Goal: Task Accomplishment & Management: Use online tool/utility

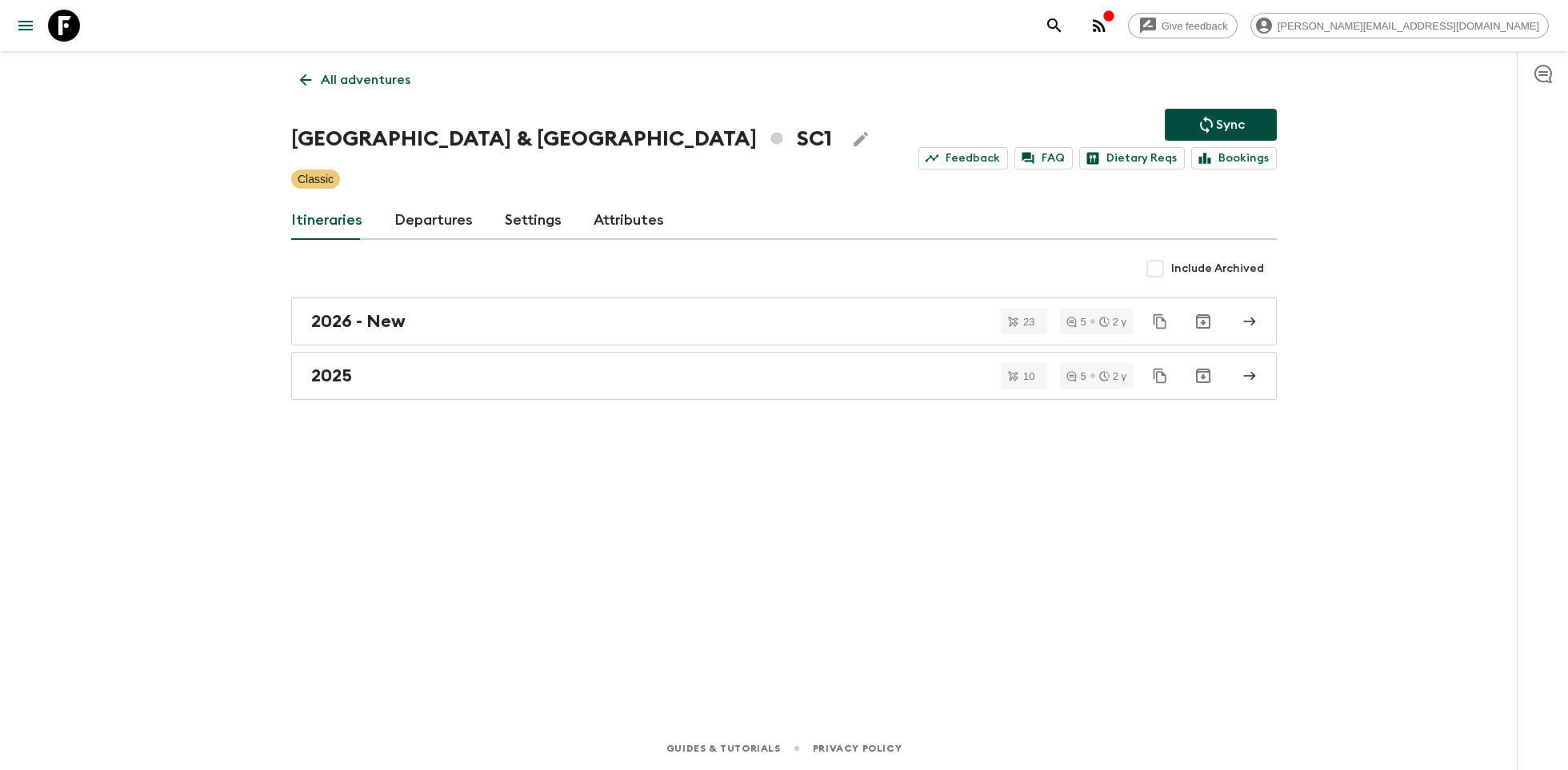
click at [74, 27] on icon at bounding box center [65, 26] width 32 height 32
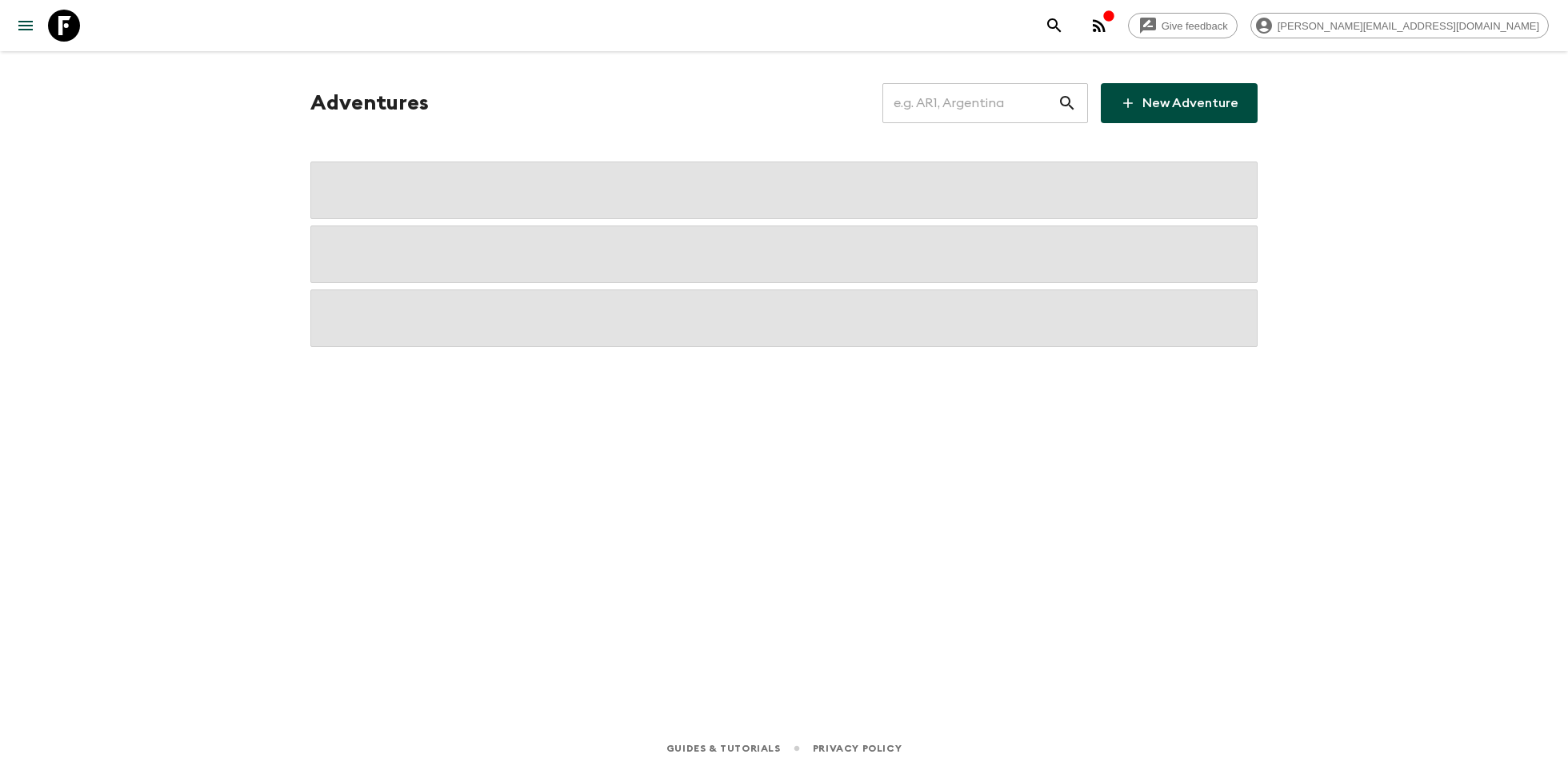
click at [944, 113] on input "text" at bounding box center [969, 103] width 175 height 45
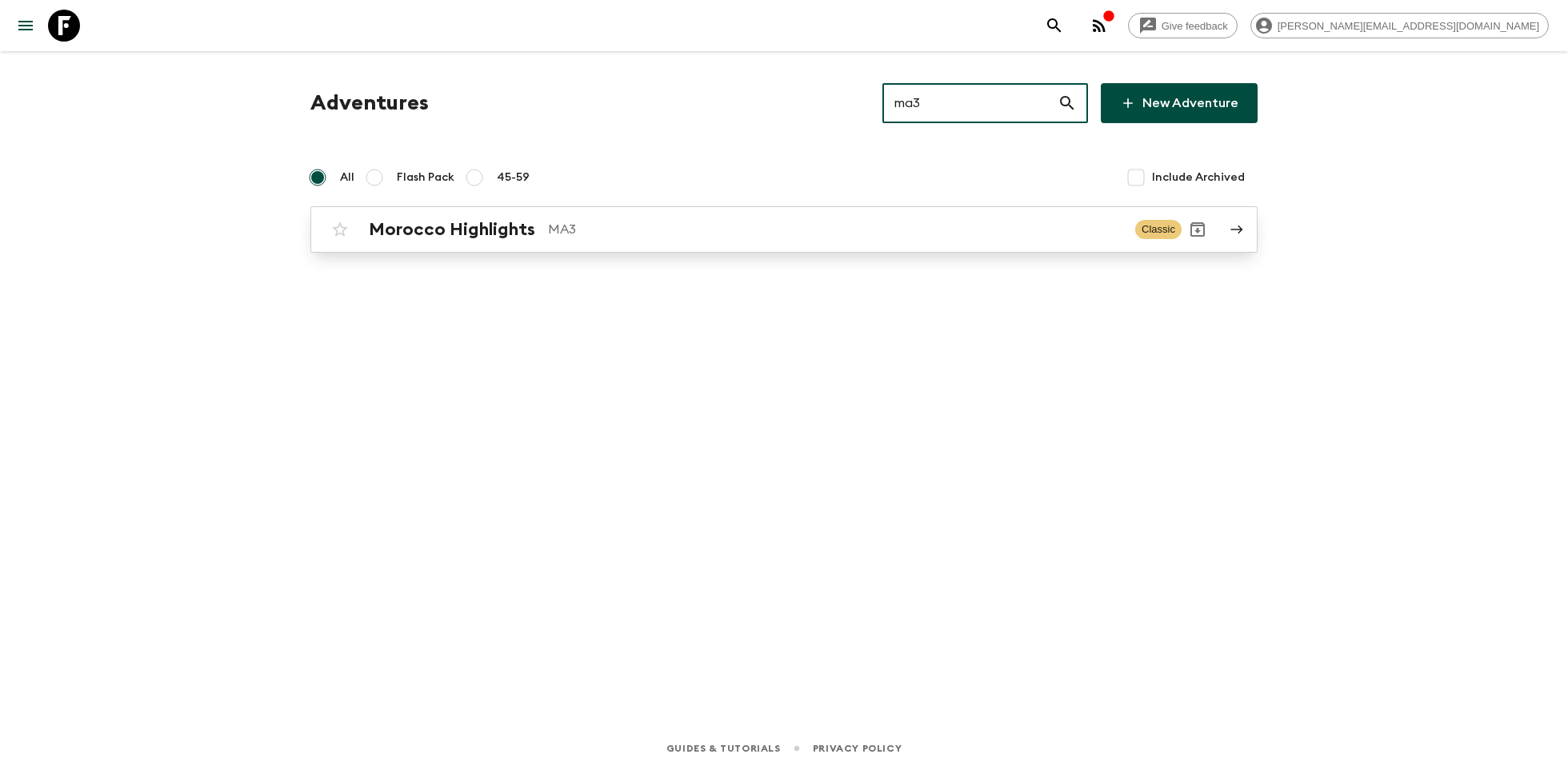
type input "ma3"
click at [709, 235] on p "MA3" at bounding box center [835, 229] width 575 height 19
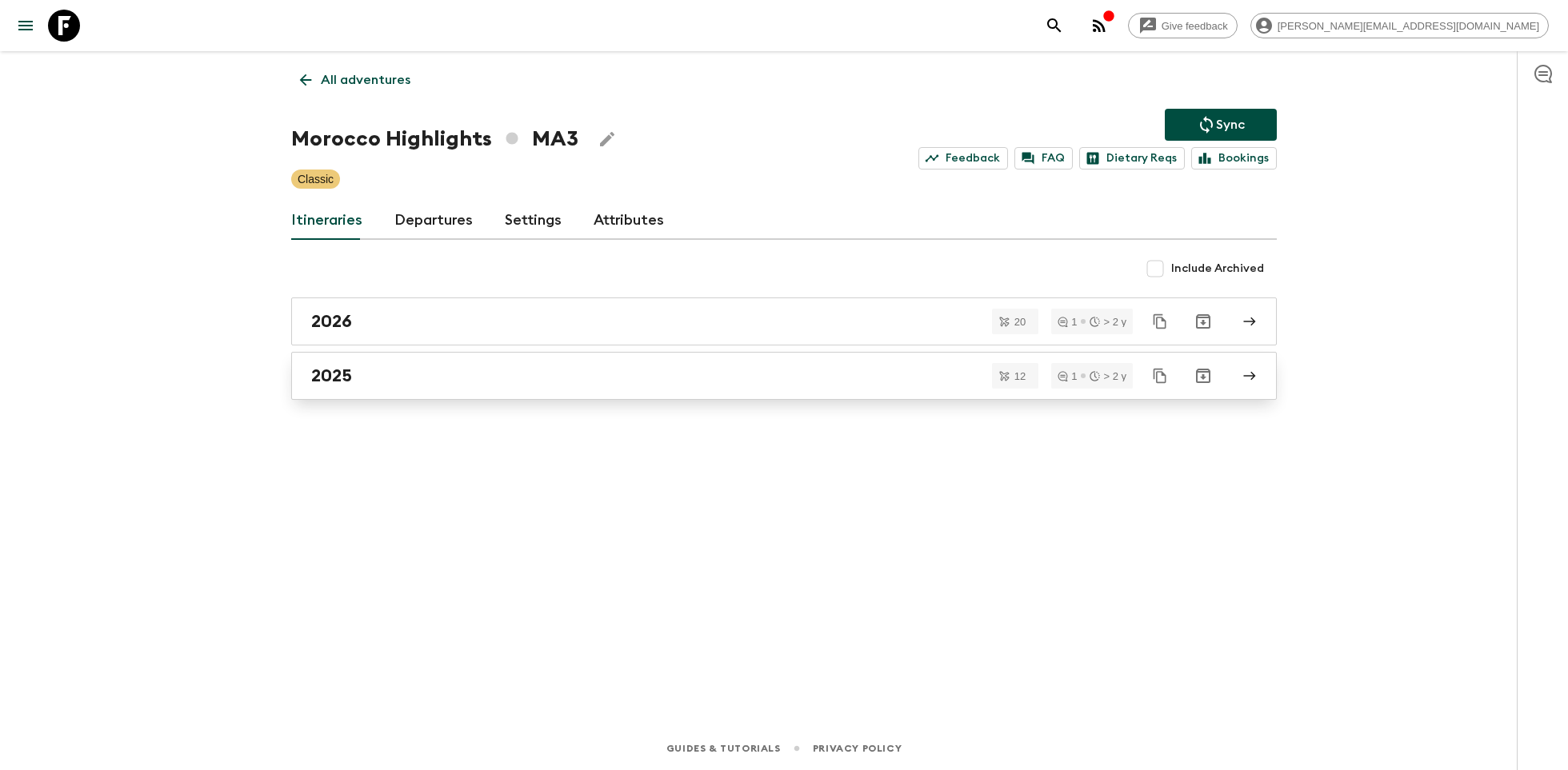
click at [437, 362] on link "2025" at bounding box center [784, 376] width 985 height 48
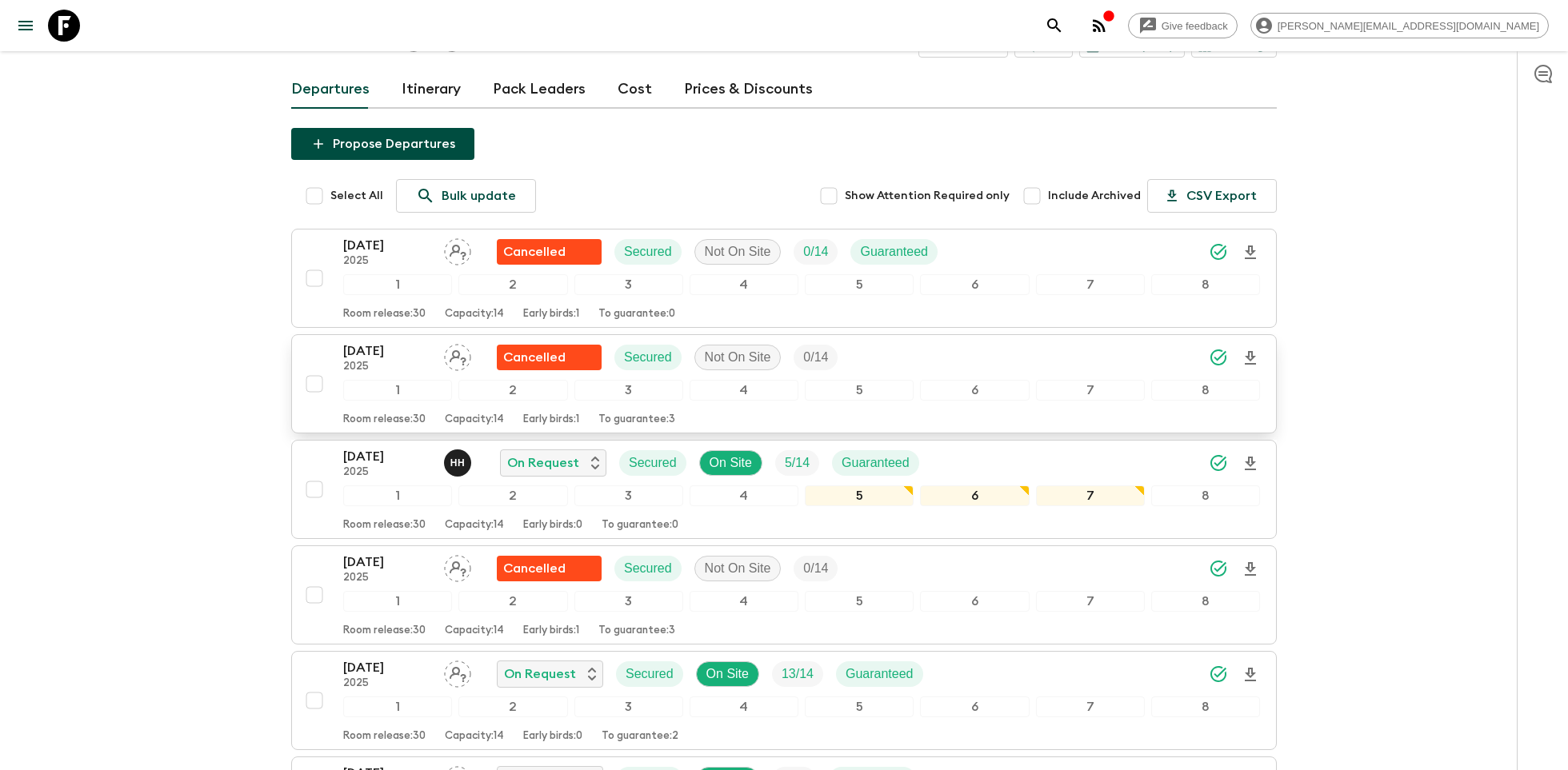
scroll to position [87, 0]
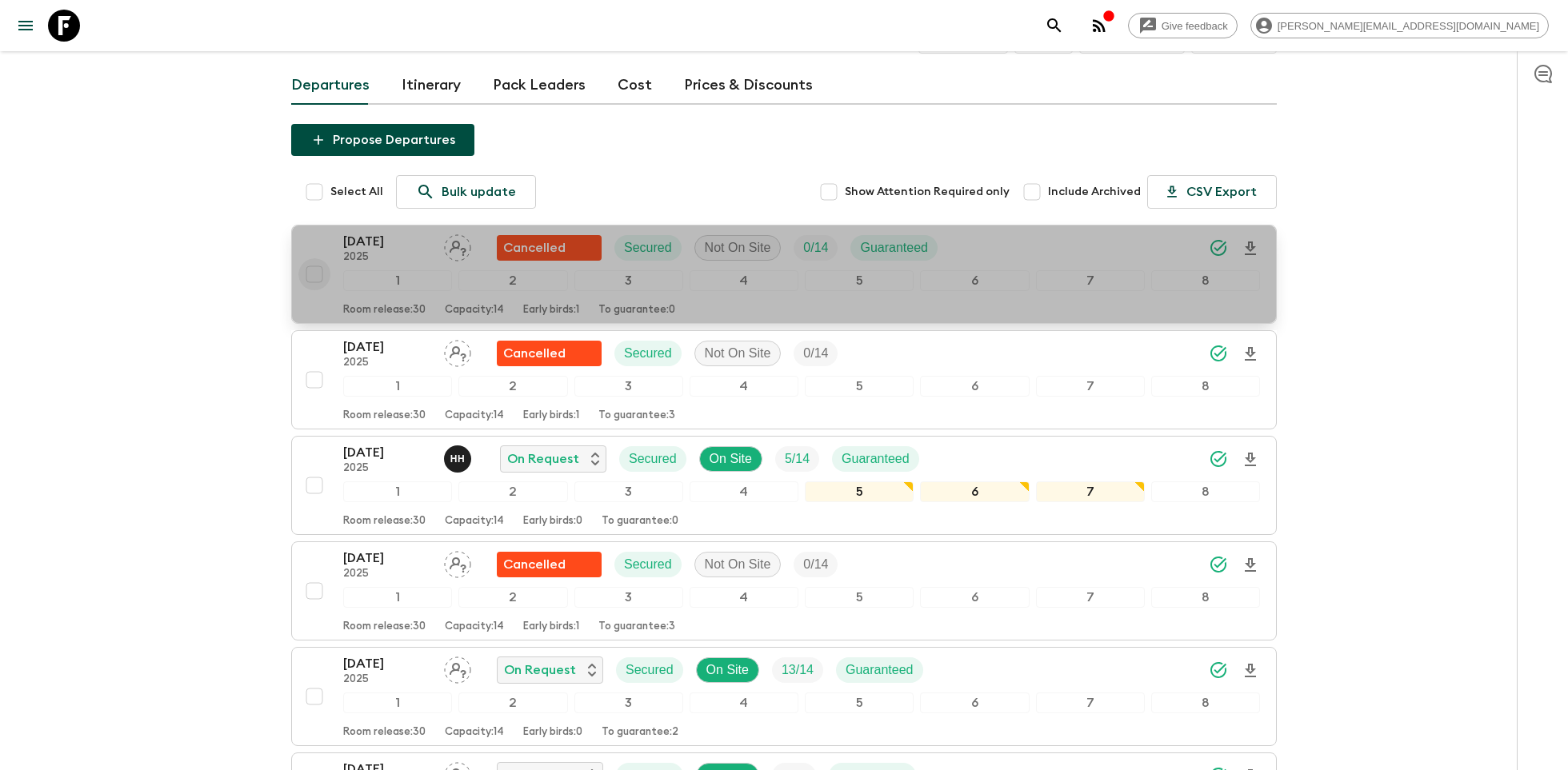
click at [318, 272] on input "checkbox" at bounding box center [315, 274] width 32 height 32
checkbox input "true"
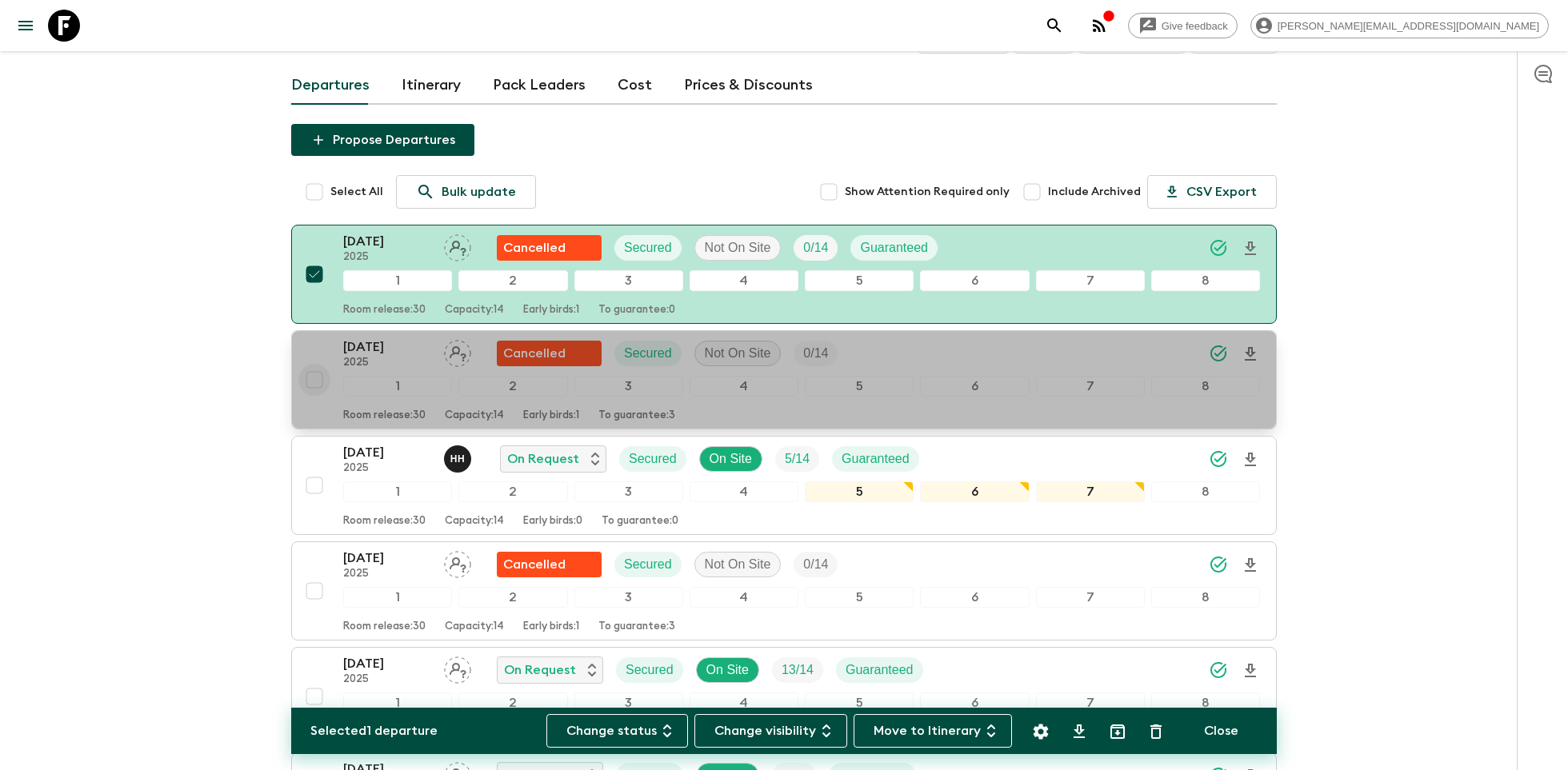
click at [316, 375] on input "checkbox" at bounding box center [315, 380] width 32 height 32
checkbox input "true"
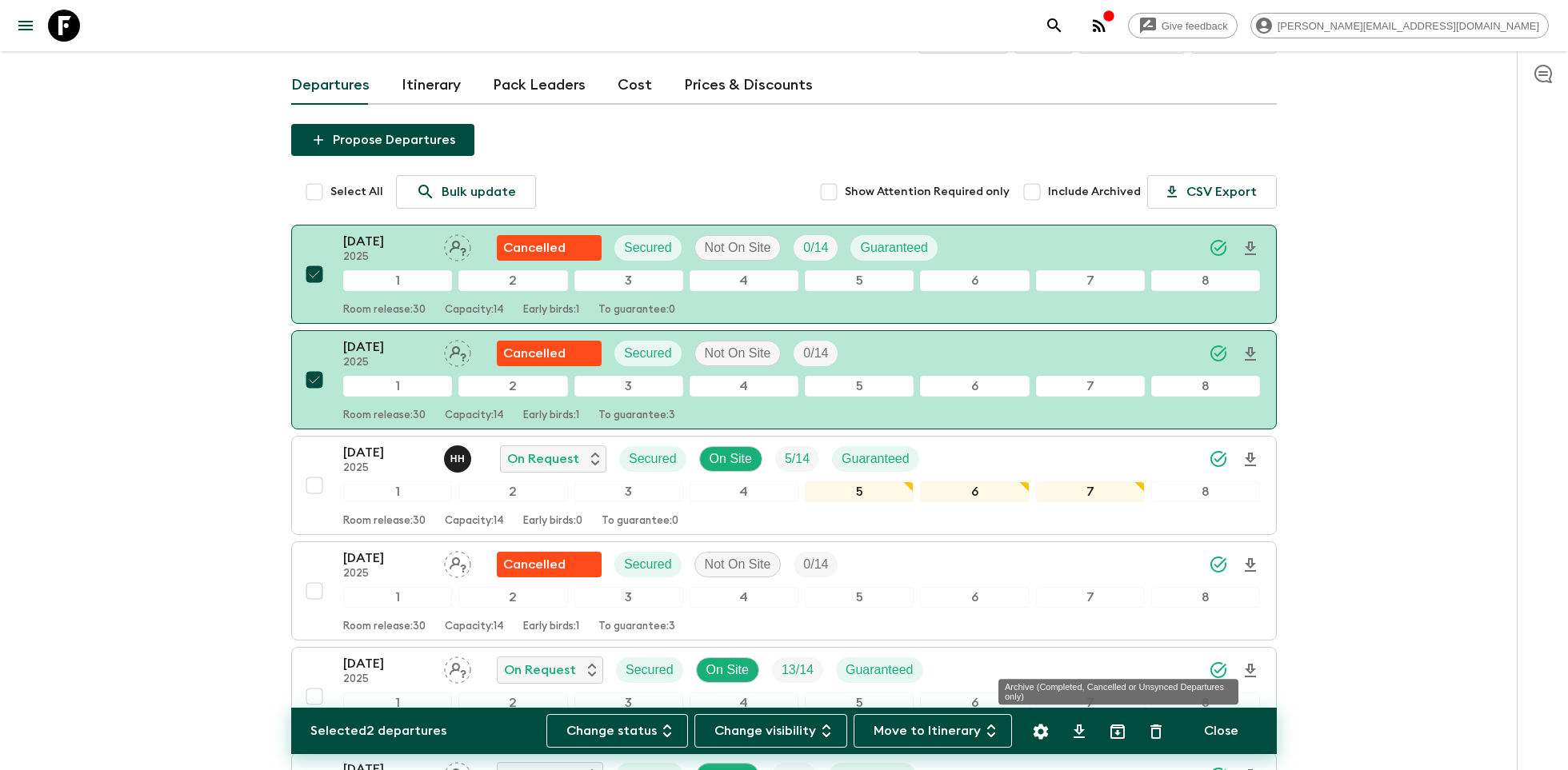
click at [1112, 733] on icon "Archive (Completed, Cancelled or Unsynced Departures only)" at bounding box center [1118, 731] width 14 height 14
checkbox input "false"
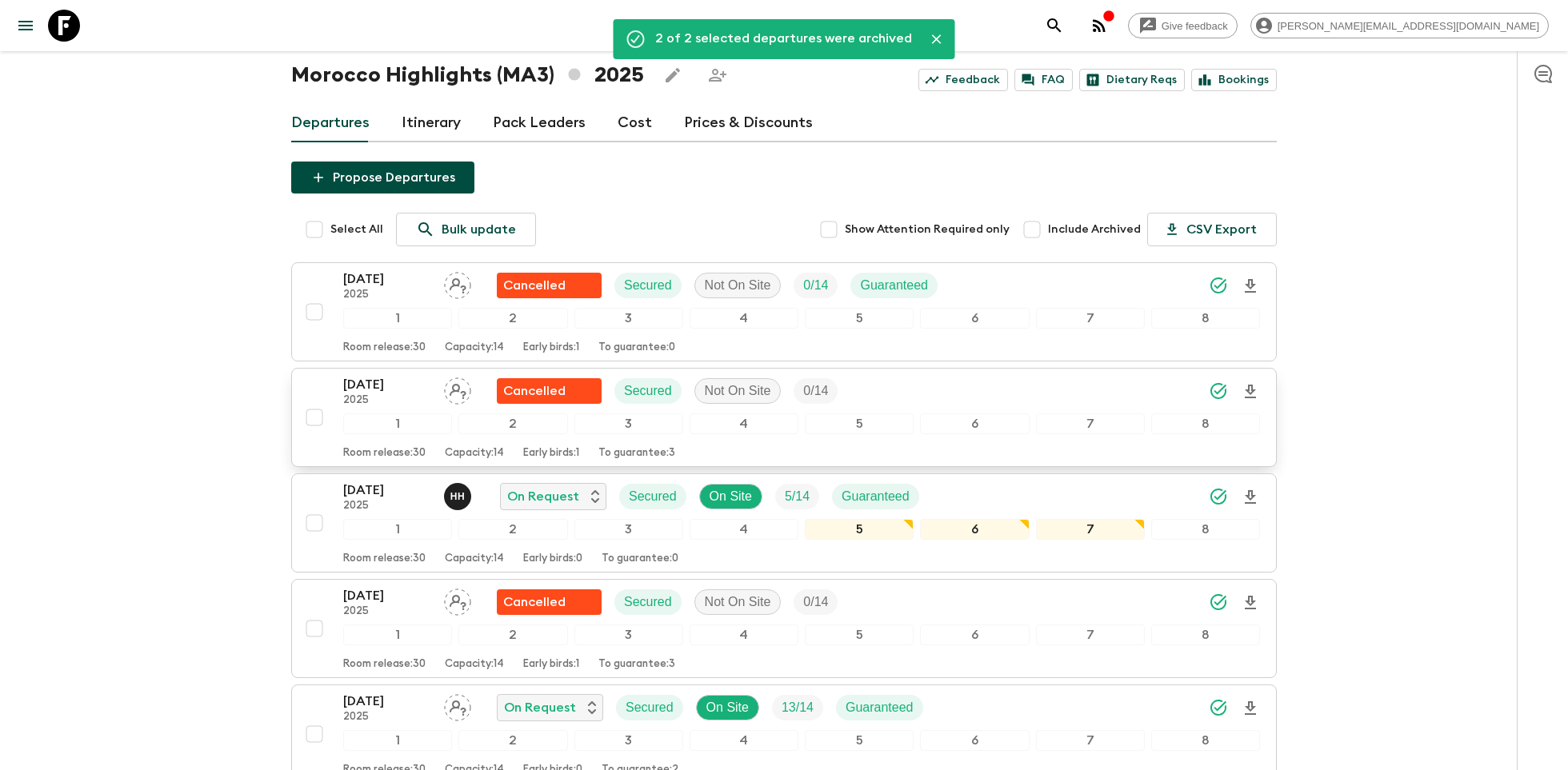
scroll to position [0, 0]
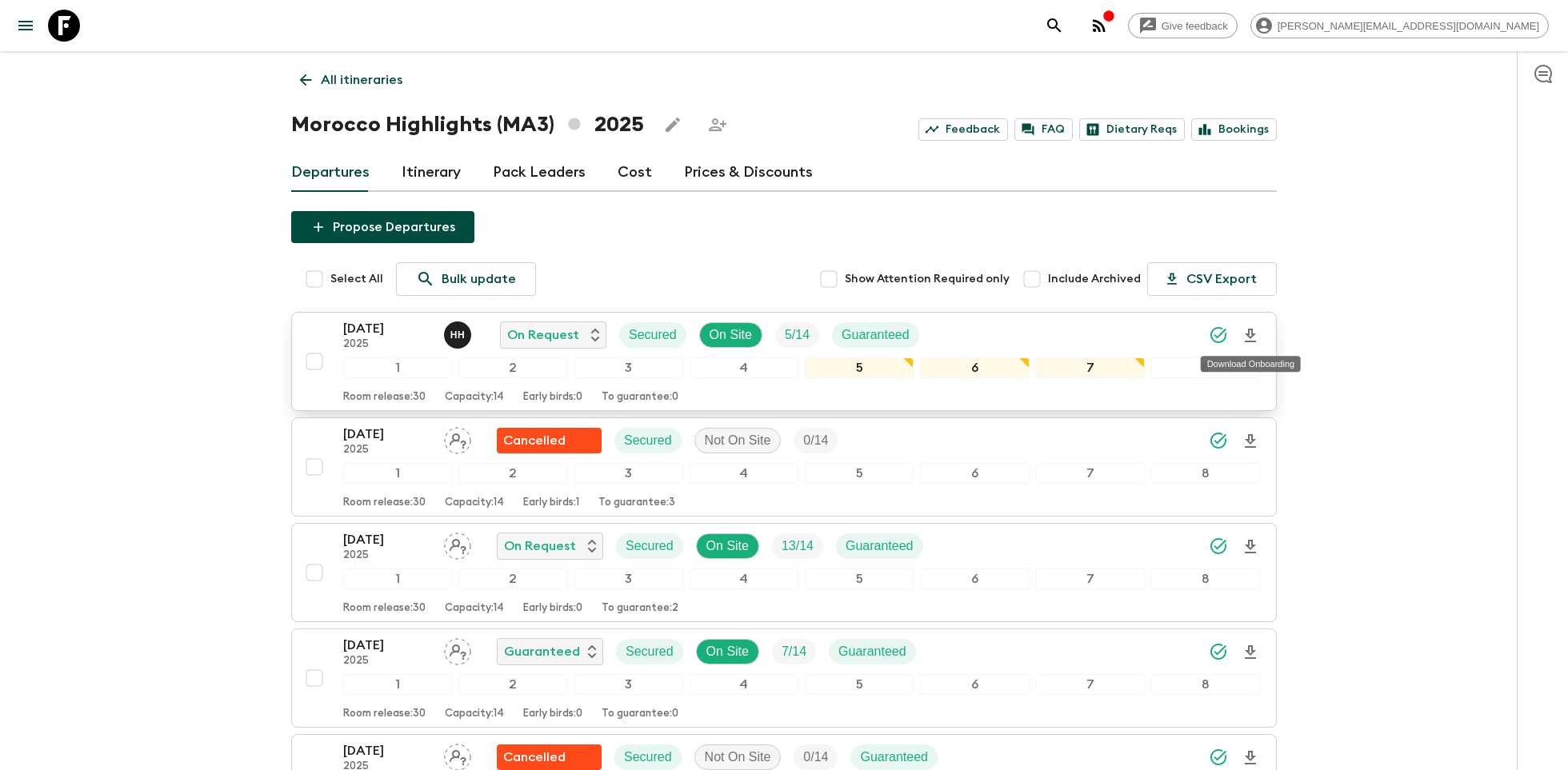
click at [1254, 339] on icon "Download Onboarding" at bounding box center [1250, 335] width 19 height 19
click at [66, 25] on icon at bounding box center [65, 26] width 32 height 32
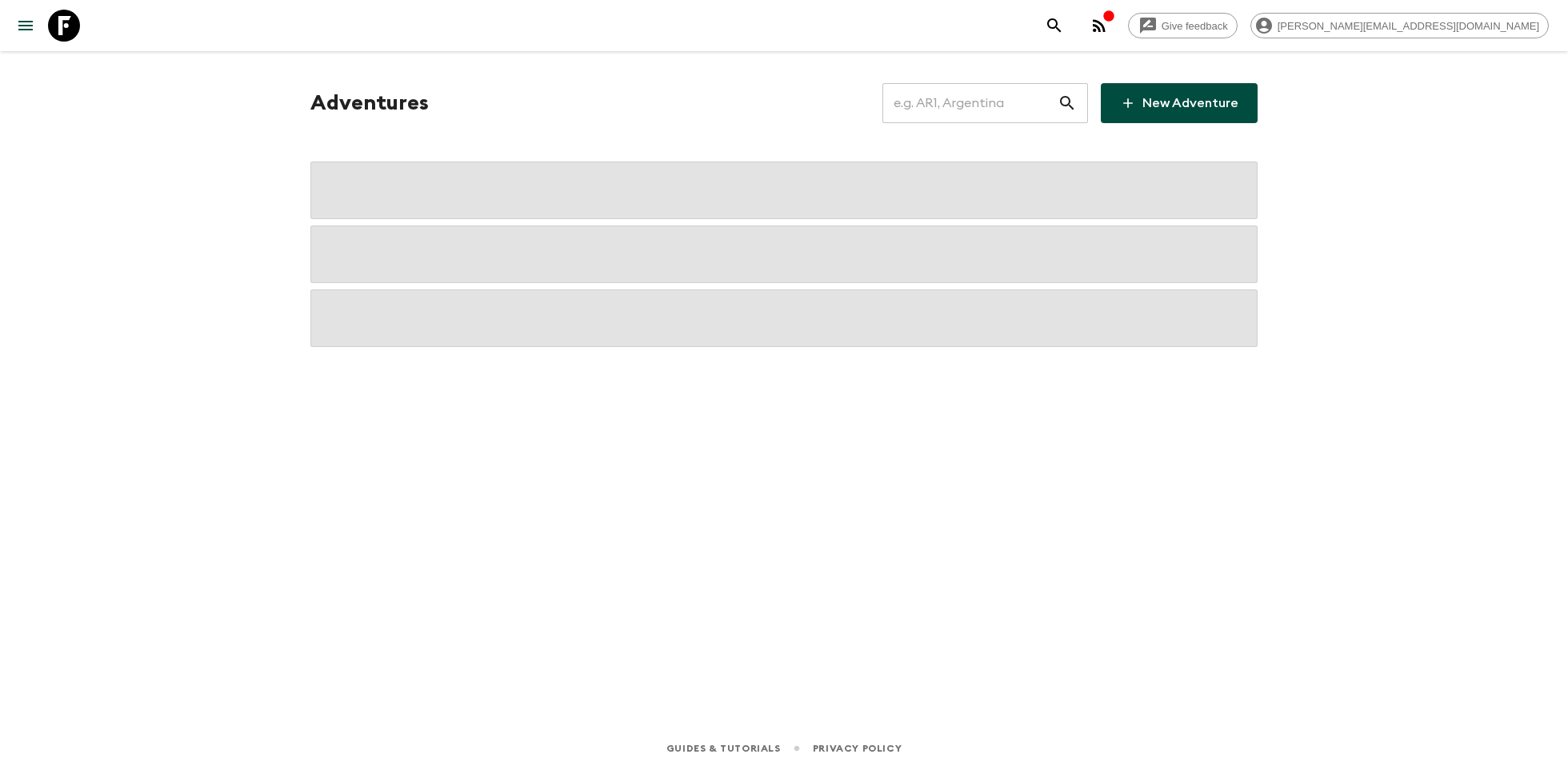
click at [968, 108] on input "text" at bounding box center [969, 103] width 175 height 45
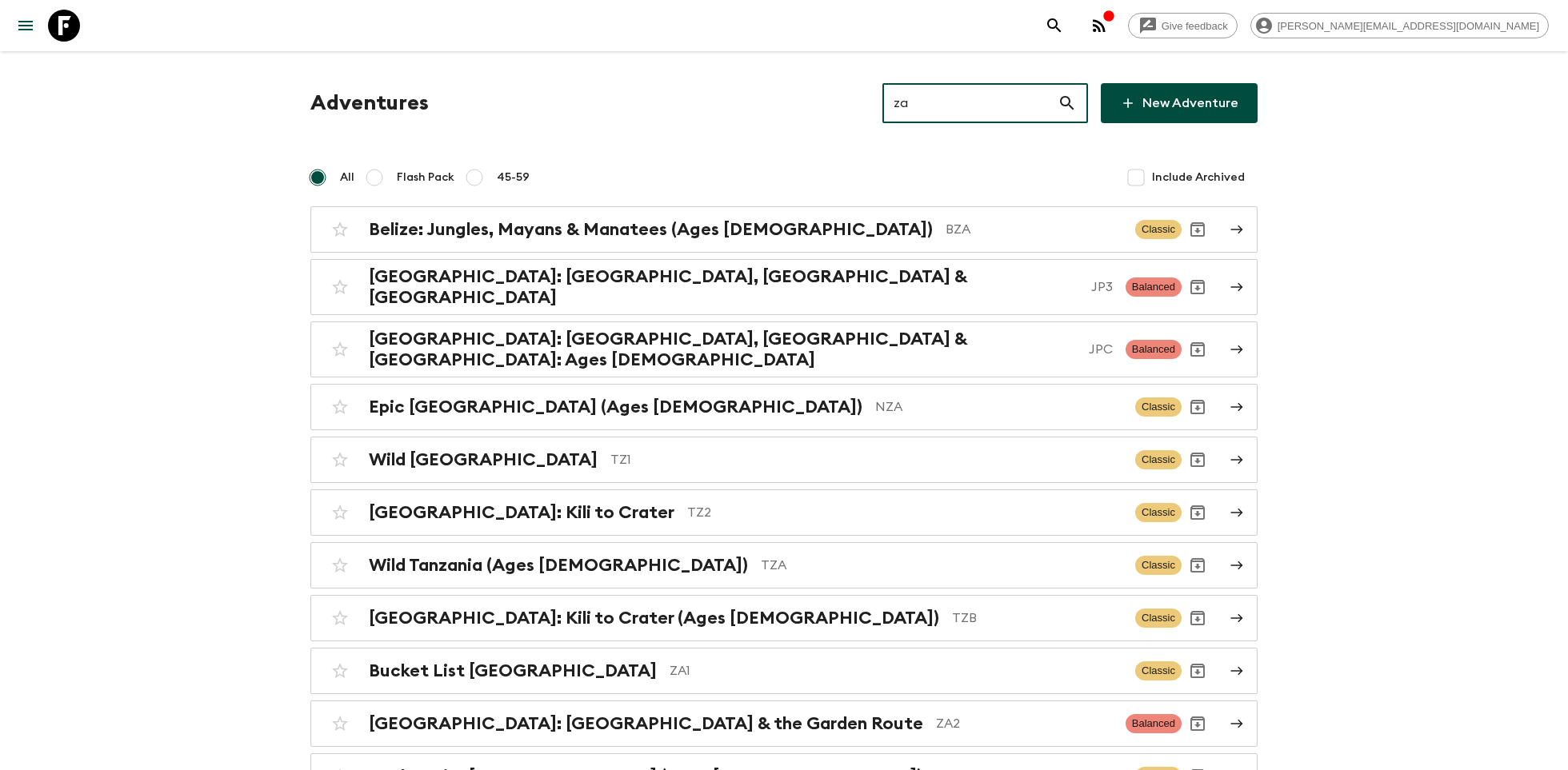
type input "za1"
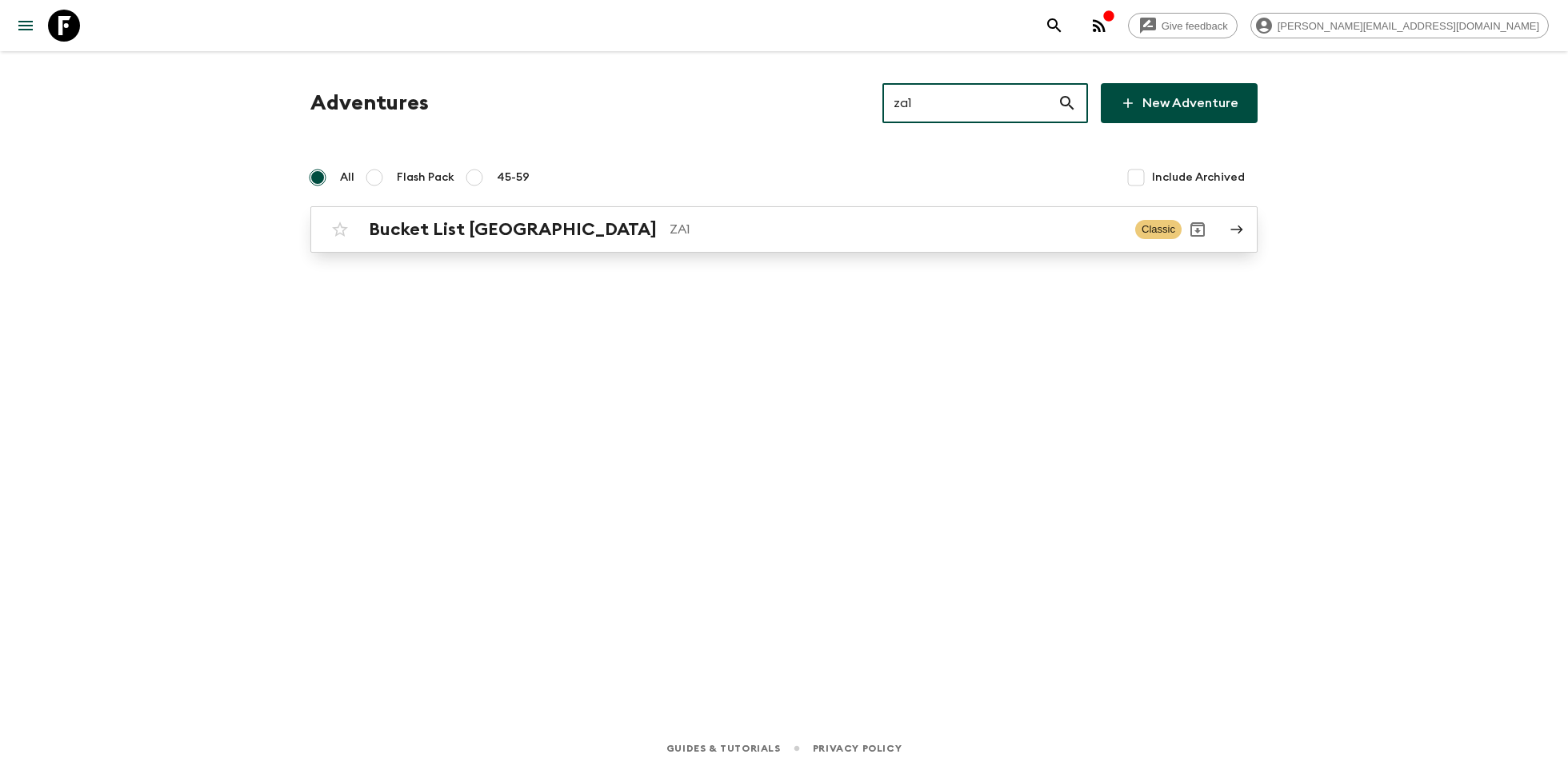
click at [803, 217] on div "Bucket List [GEOGRAPHIC_DATA] ZA1 Classic" at bounding box center [752, 229] width 858 height 32
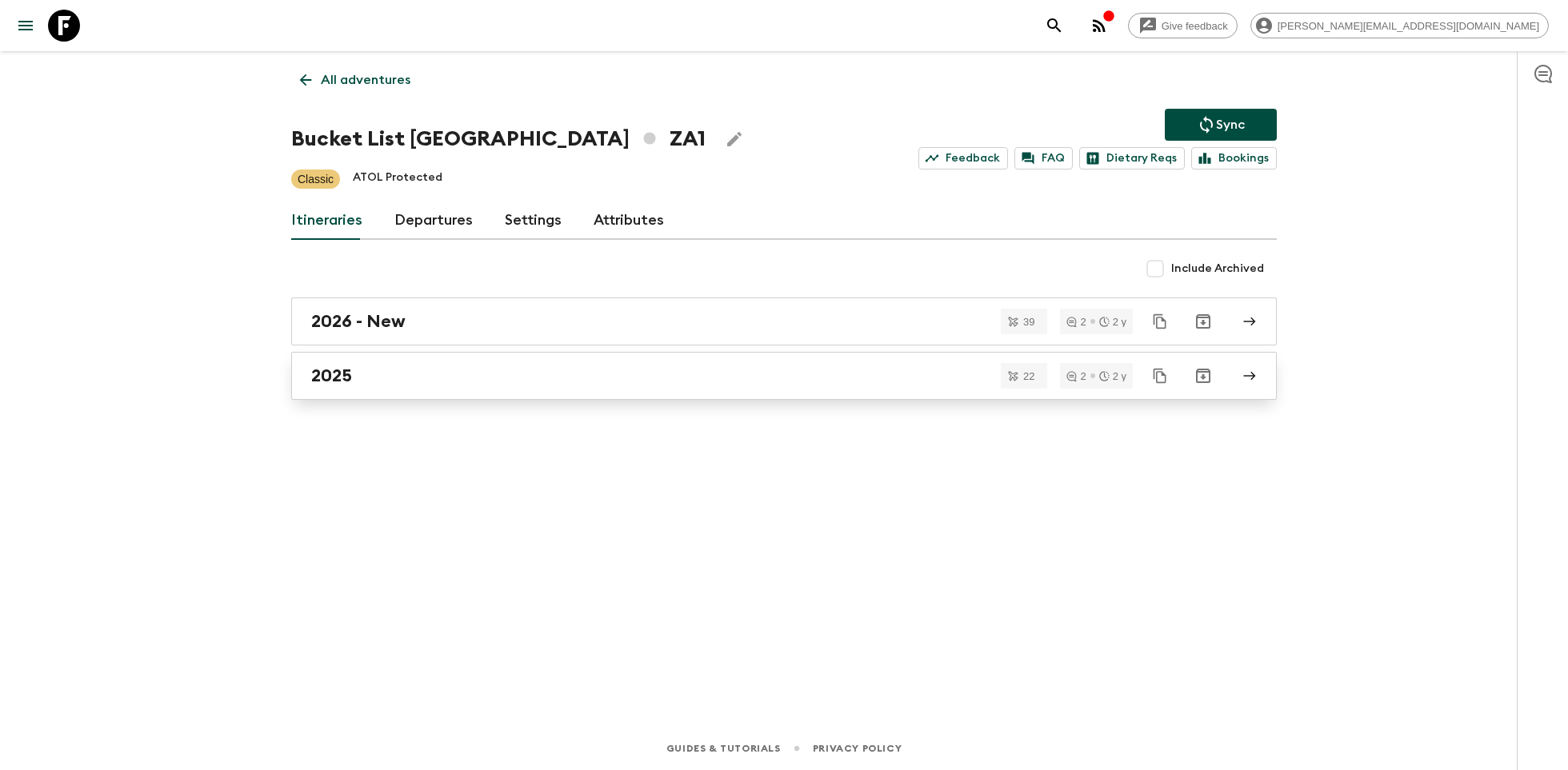
click at [492, 368] on div "2025" at bounding box center [768, 376] width 915 height 21
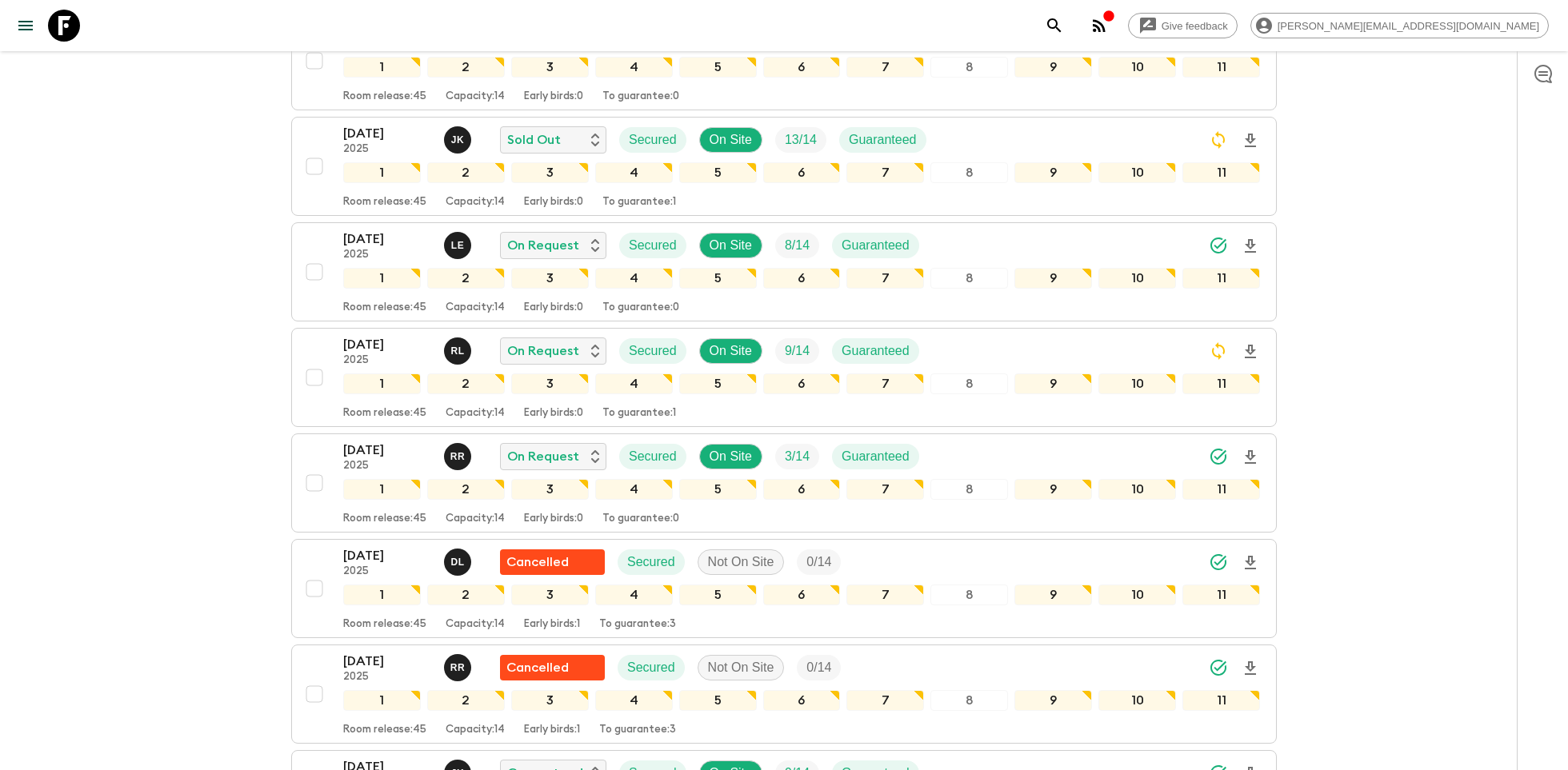
scroll to position [878, 0]
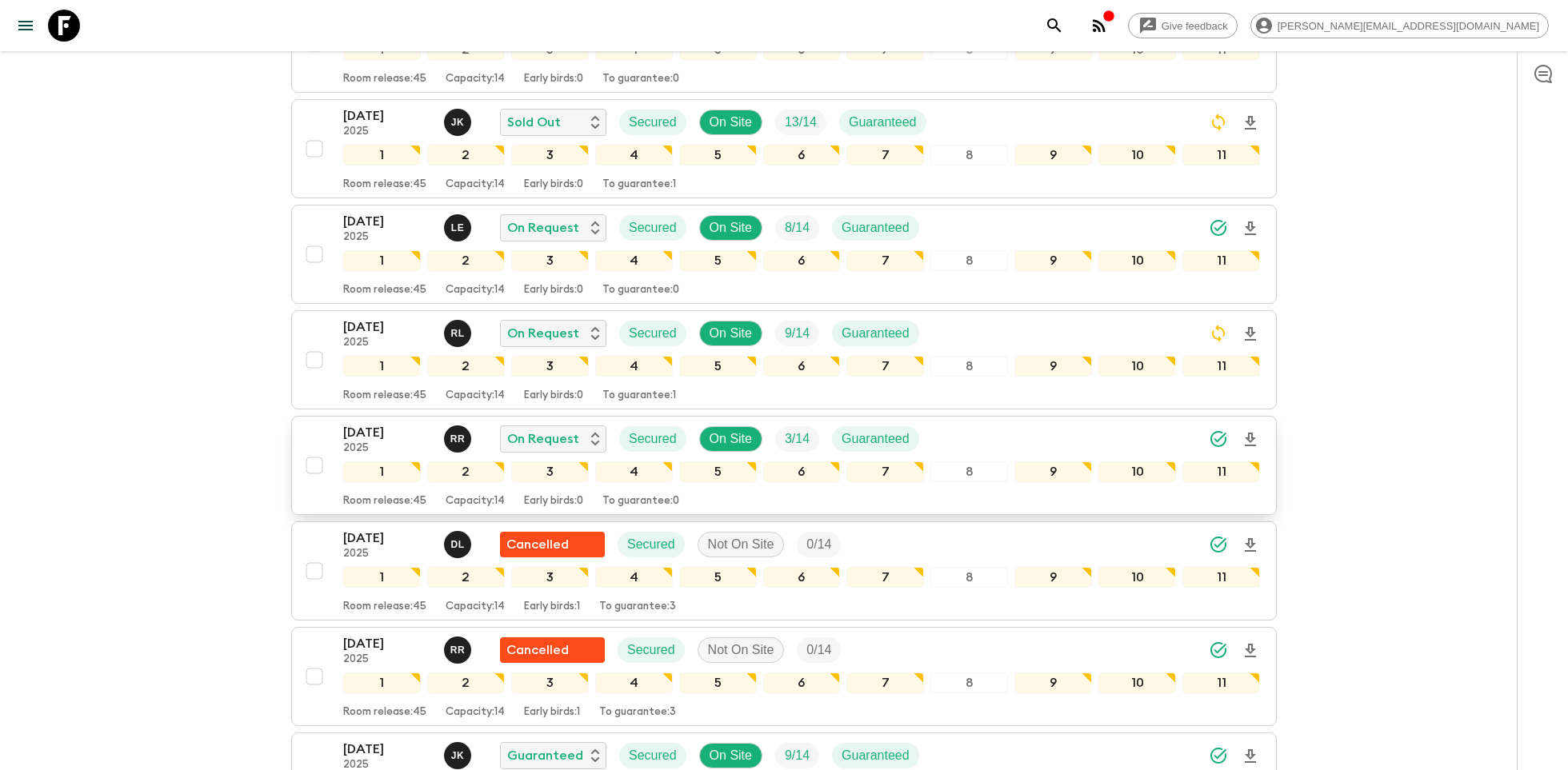
click at [1252, 430] on icon "Download Onboarding" at bounding box center [1250, 439] width 19 height 19
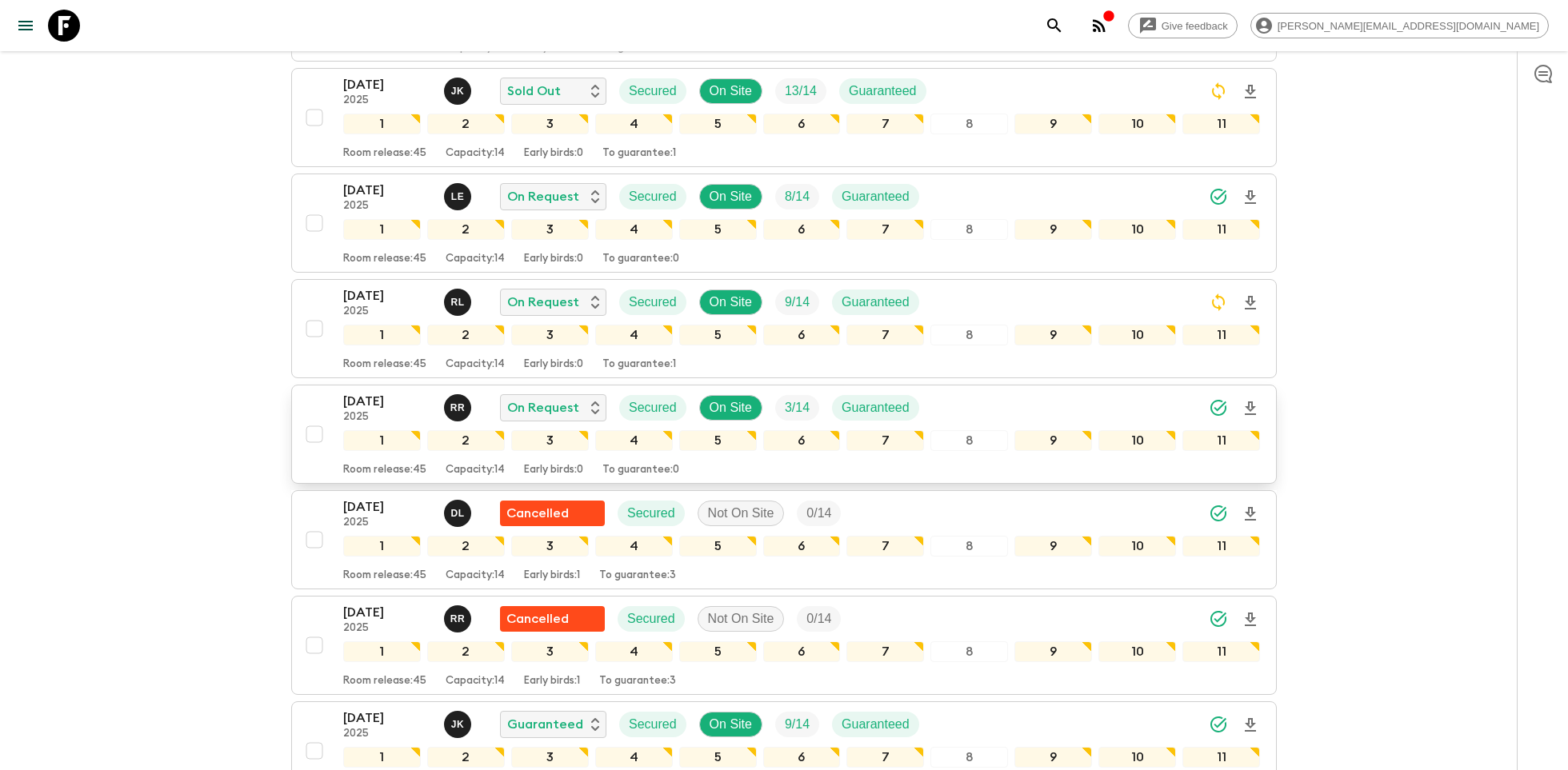
scroll to position [932, 0]
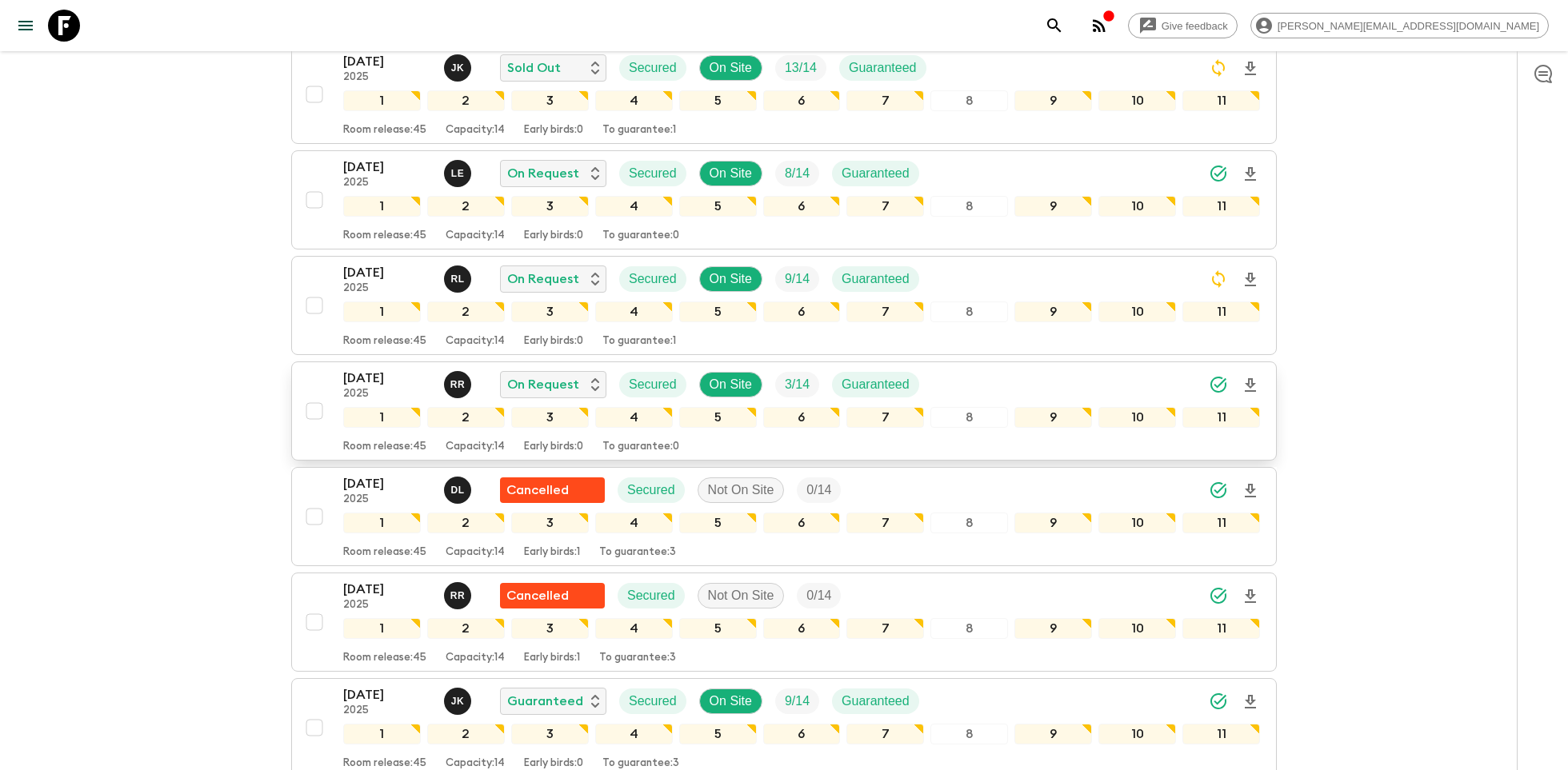
click at [370, 368] on p "[DATE]" at bounding box center [387, 377] width 88 height 19
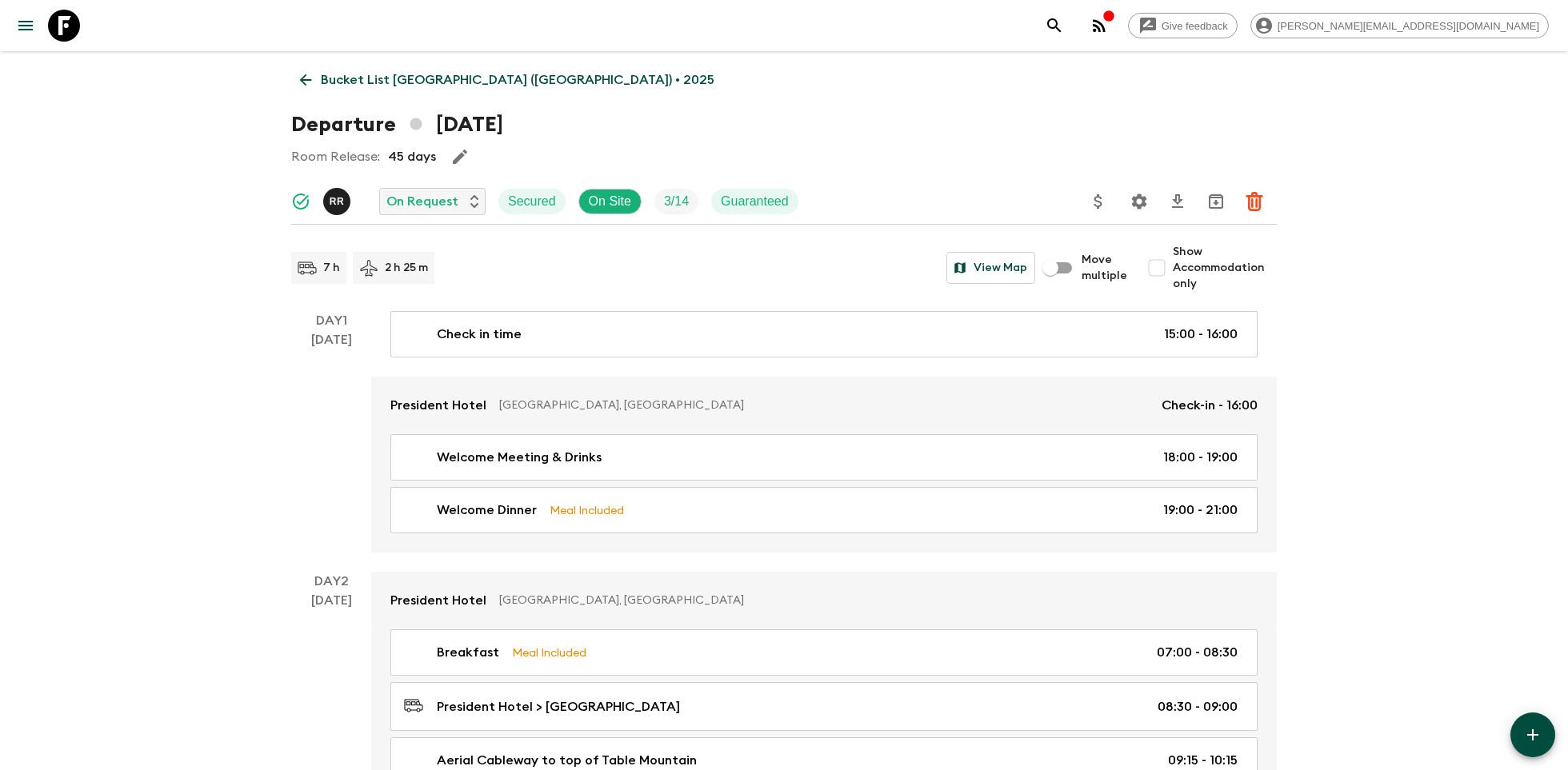
click at [1141, 204] on icon "Settings" at bounding box center [1139, 201] width 15 height 15
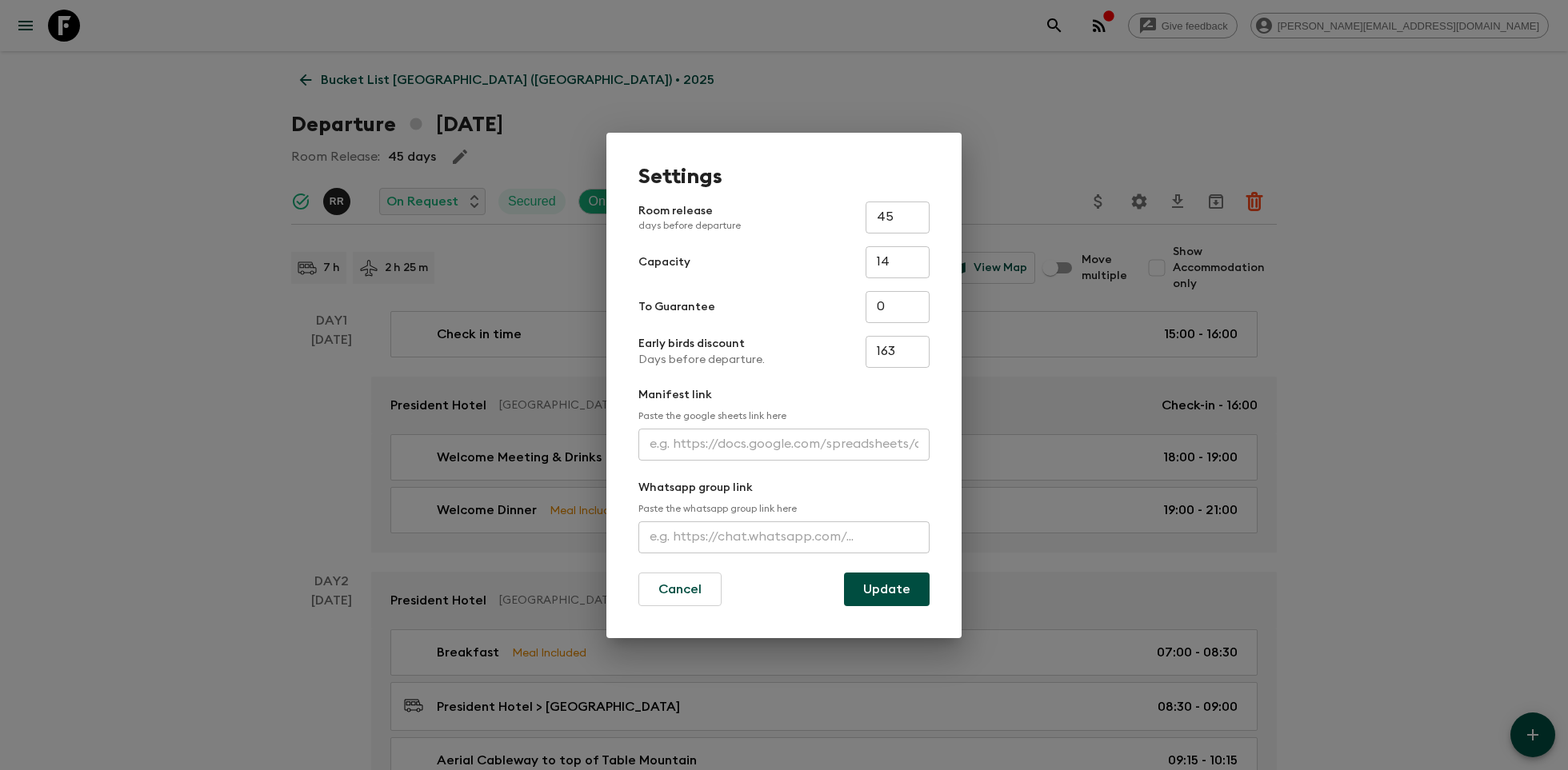
click at [772, 432] on input "text" at bounding box center [784, 445] width 291 height 32
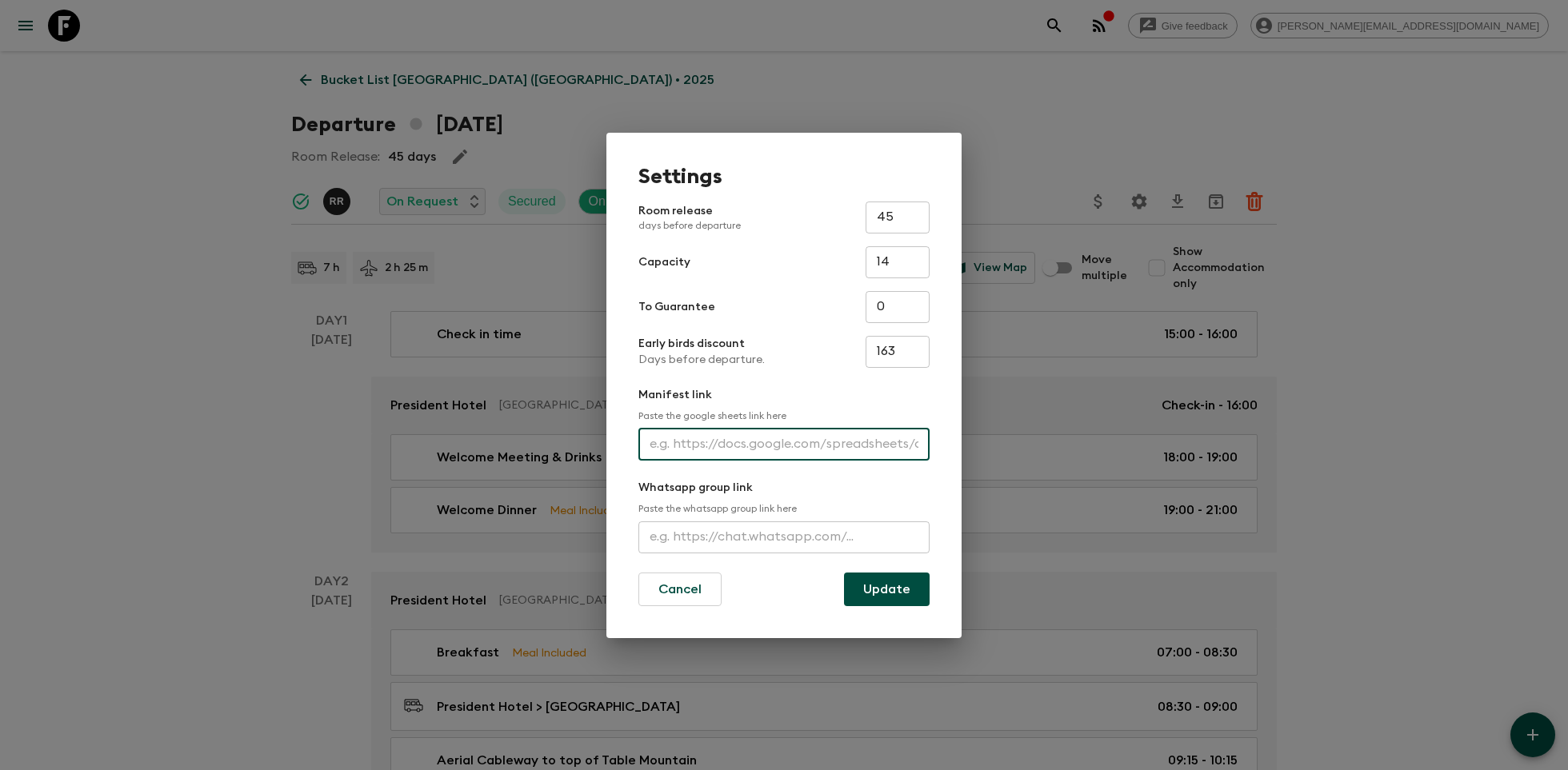
paste input "[URL][DOMAIN_NAME]"
type input "[URL][DOMAIN_NAME]"
click at [901, 601] on button "Update" at bounding box center [886, 589] width 85 height 33
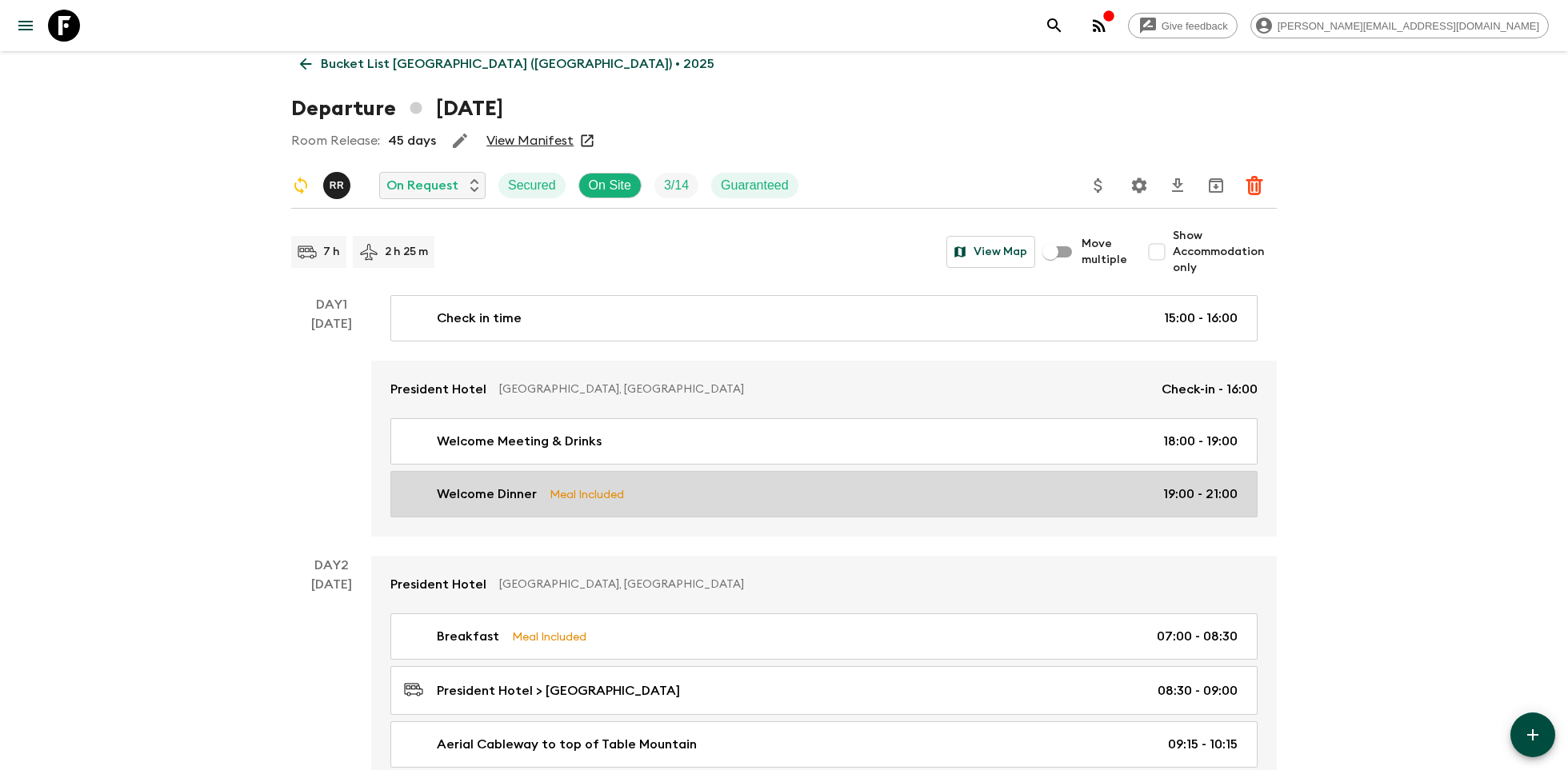
scroll to position [0, 0]
